Goal: Check status

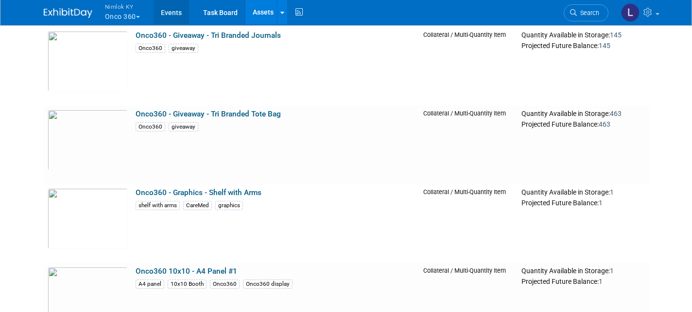
click at [176, 9] on link "Events" at bounding box center [170, 12] width 35 height 24
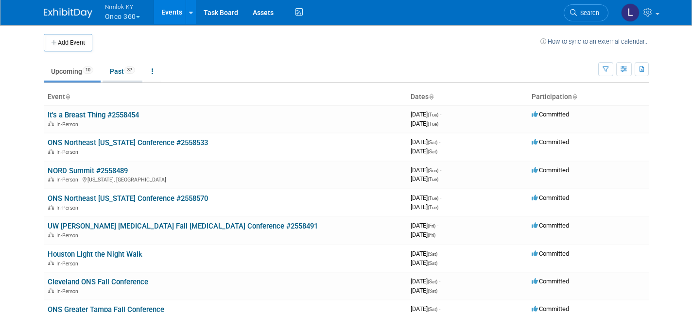
click at [118, 71] on link "Past 37" at bounding box center [122, 71] width 40 height 18
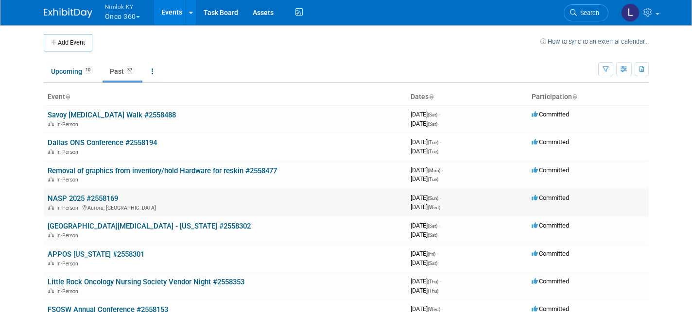
click at [98, 194] on link "NASP 2025 #2558169" at bounding box center [83, 198] width 70 height 9
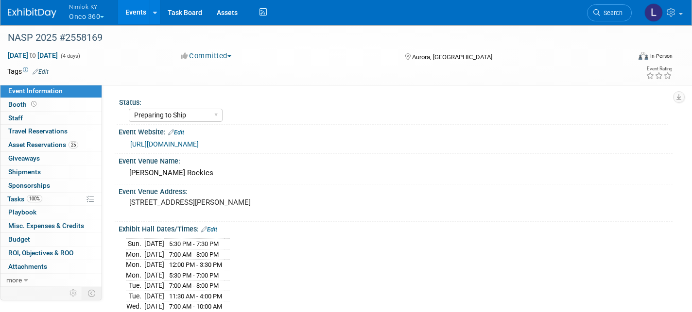
select select "Preparing to Ship"
click at [56, 141] on span "Asset Reservations 25" at bounding box center [43, 145] width 70 height 8
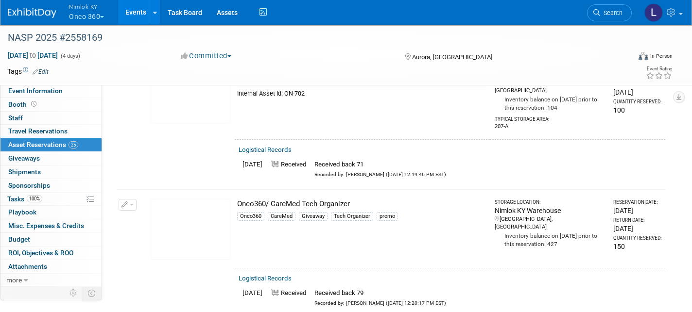
scroll to position [2431, 0]
